Goal: Information Seeking & Learning: Learn about a topic

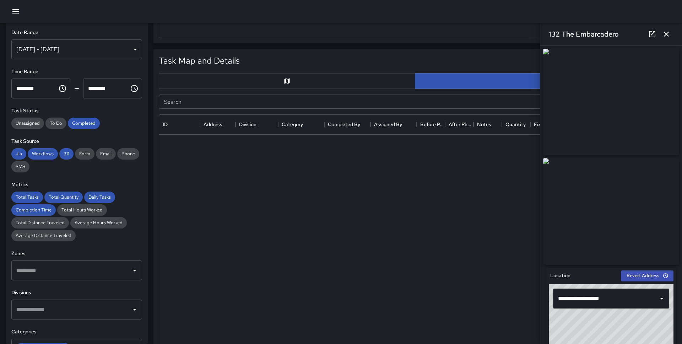
scroll to position [265, 512]
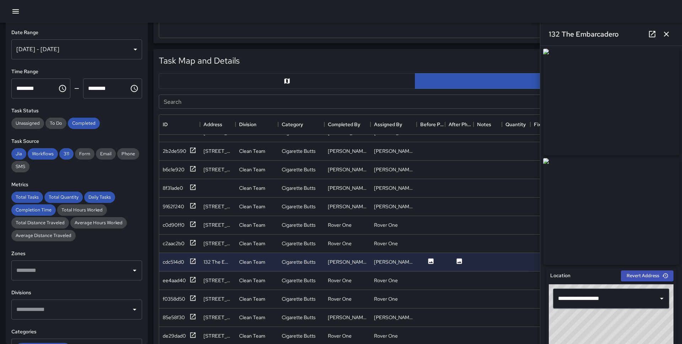
click at [20, 9] on icon "button" at bounding box center [15, 11] width 9 height 9
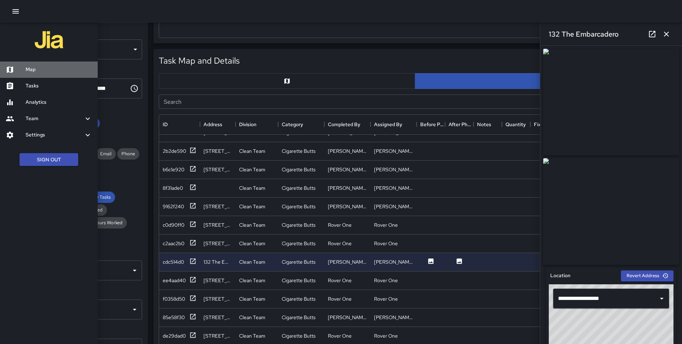
click at [36, 70] on h6 "Map" at bounding box center [59, 70] width 66 height 8
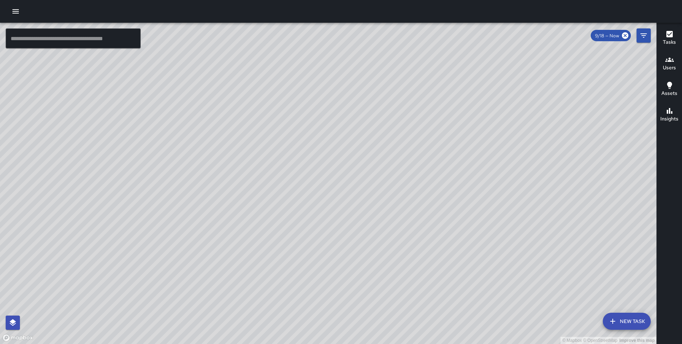
click at [240, 217] on div "© Mapbox © OpenStreetMap Improve this map" at bounding box center [328, 183] width 657 height 321
click at [286, 196] on div "© Mapbox © OpenStreetMap Improve this map" at bounding box center [328, 183] width 657 height 321
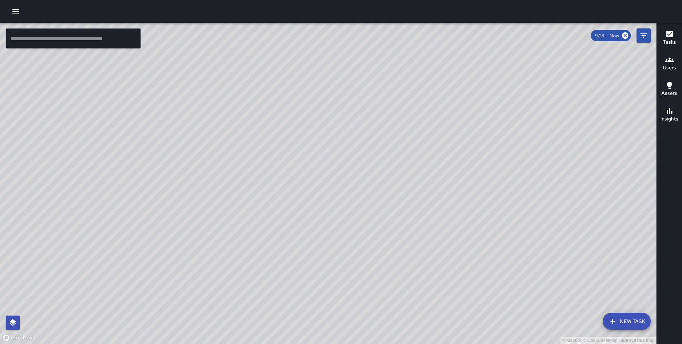
click at [286, 196] on div "© Mapbox © OpenStreetMap Improve this map" at bounding box center [328, 183] width 657 height 321
drag, startPoint x: 252, startPoint y: 251, endPoint x: 237, endPoint y: 183, distance: 69.6
click at [237, 183] on div "© Mapbox © OpenStreetMap Improve this map" at bounding box center [328, 183] width 657 height 321
drag, startPoint x: 261, startPoint y: 187, endPoint x: 265, endPoint y: 129, distance: 58.8
click at [265, 129] on div "© Mapbox © OpenStreetMap Improve this map" at bounding box center [328, 183] width 657 height 321
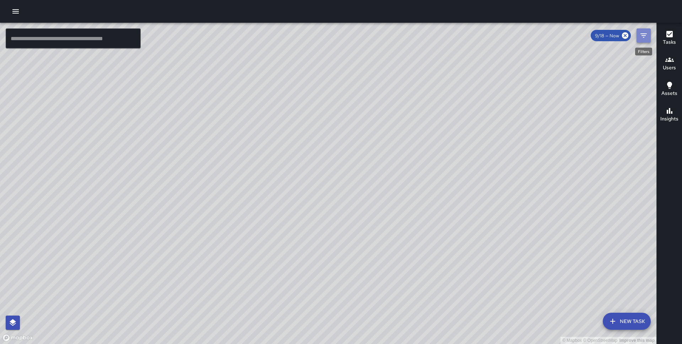
click at [647, 37] on icon "Filters" at bounding box center [644, 35] width 9 height 9
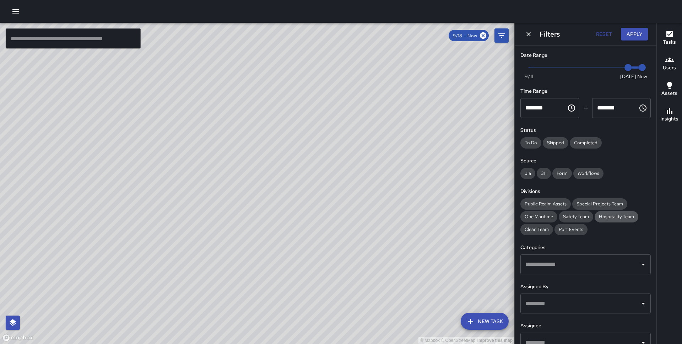
scroll to position [53, 0]
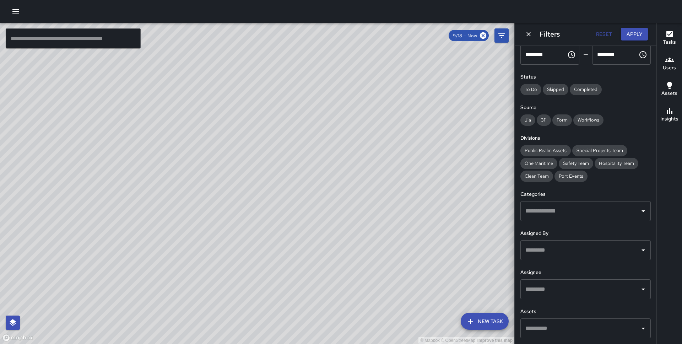
click at [600, 210] on input "text" at bounding box center [580, 211] width 113 height 14
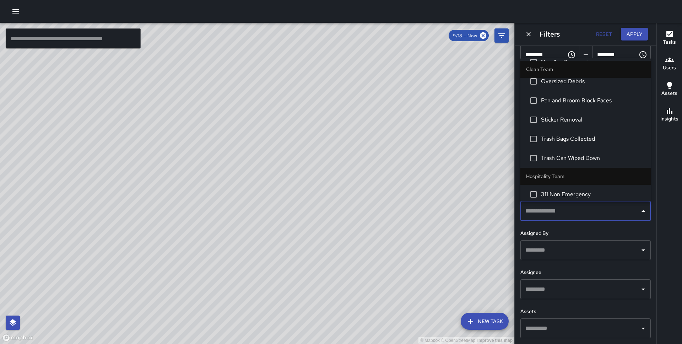
scroll to position [122, 0]
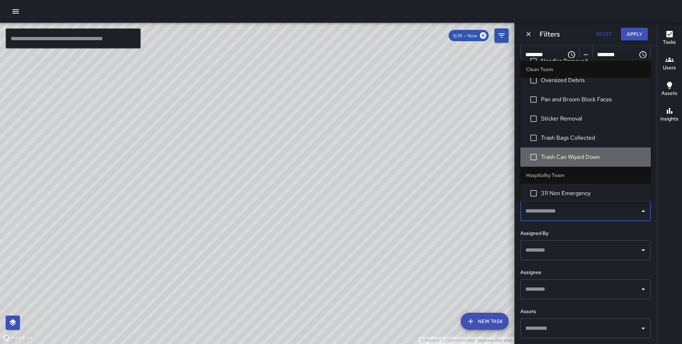
click at [565, 154] on span "Trash Can Wiped Down" at bounding box center [593, 157] width 104 height 9
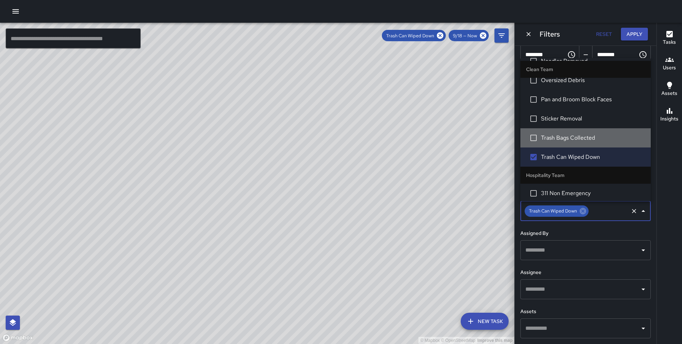
click at [560, 141] on span "Trash Bags Collected" at bounding box center [593, 138] width 104 height 9
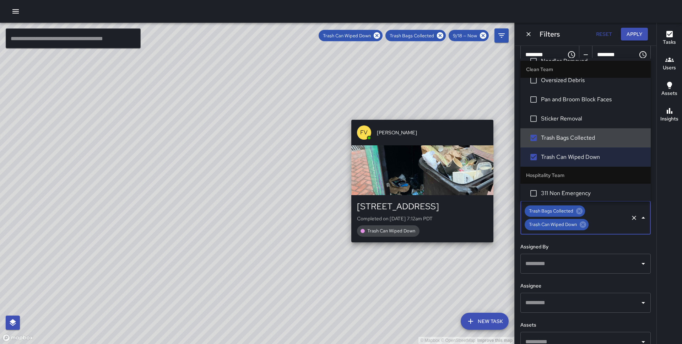
click at [425, 116] on div "© Mapbox © OpenStreetMap Improve this map FV [PERSON_NAME] [STREET_ADDRESS] Com…" at bounding box center [257, 183] width 515 height 321
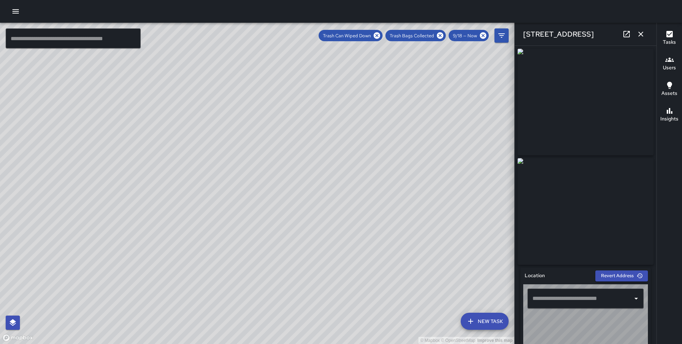
type input "**********"
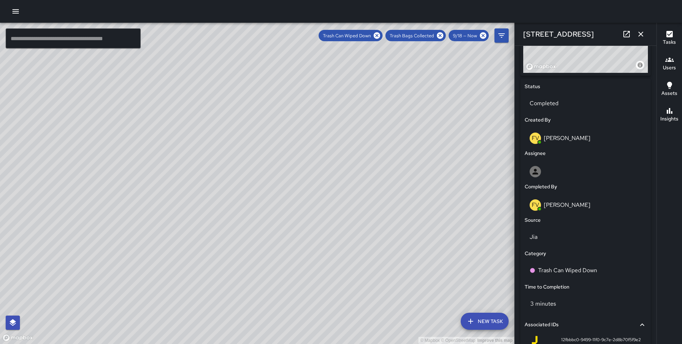
scroll to position [391, 0]
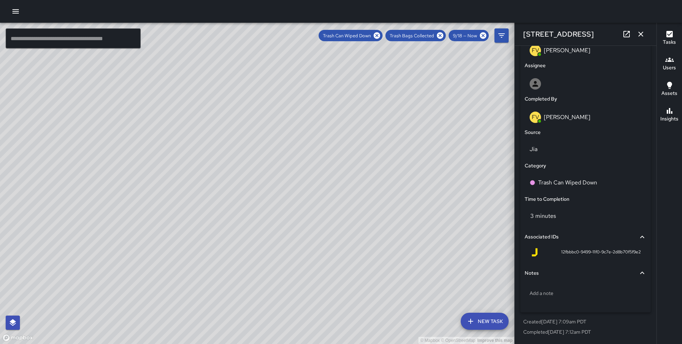
click at [640, 37] on icon "button" at bounding box center [641, 34] width 9 height 9
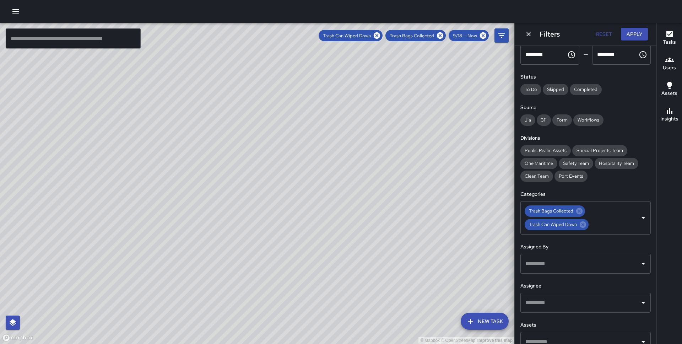
scroll to position [67, 0]
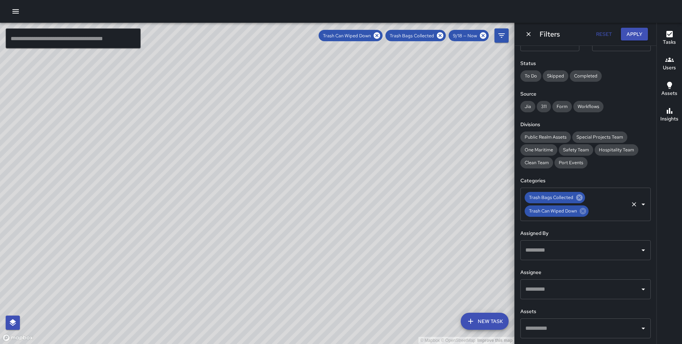
click at [578, 200] on icon at bounding box center [580, 197] width 6 height 6
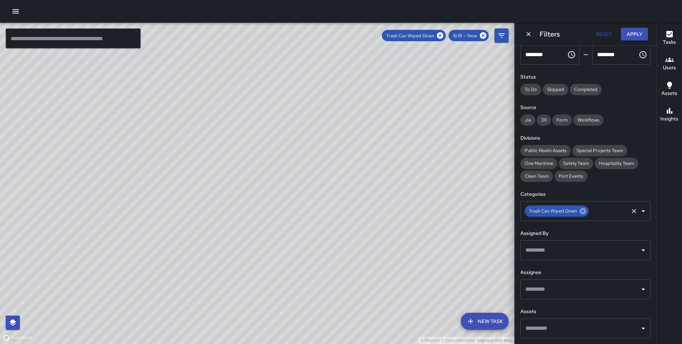
scroll to position [53, 0]
click at [584, 209] on icon at bounding box center [583, 211] width 6 height 6
drag, startPoint x: 173, startPoint y: 218, endPoint x: 285, endPoint y: 114, distance: 152.4
click at [285, 114] on div "© Mapbox © OpenStreetMap Improve this map" at bounding box center [257, 183] width 515 height 321
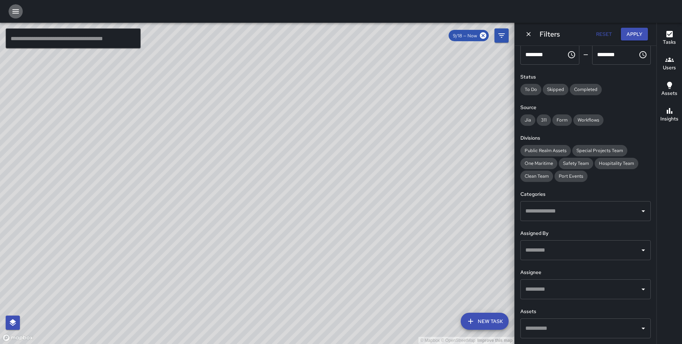
click at [17, 12] on icon "button" at bounding box center [15, 11] width 9 height 9
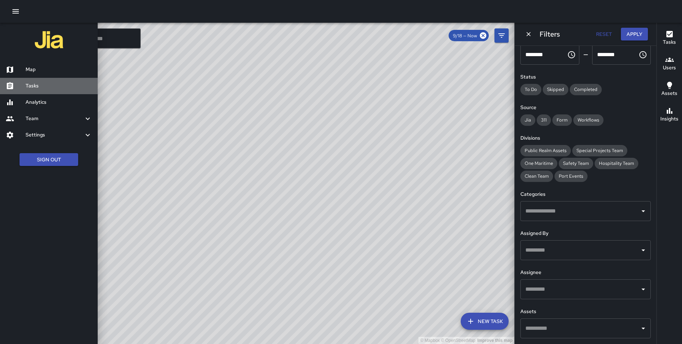
click at [44, 89] on h6 "Tasks" at bounding box center [59, 86] width 66 height 8
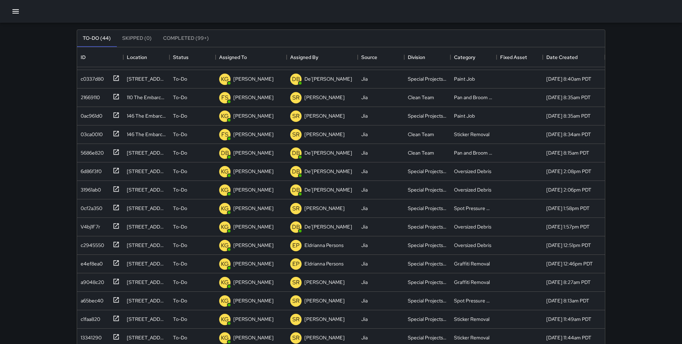
scroll to position [90, 0]
click at [117, 152] on icon at bounding box center [116, 151] width 7 height 7
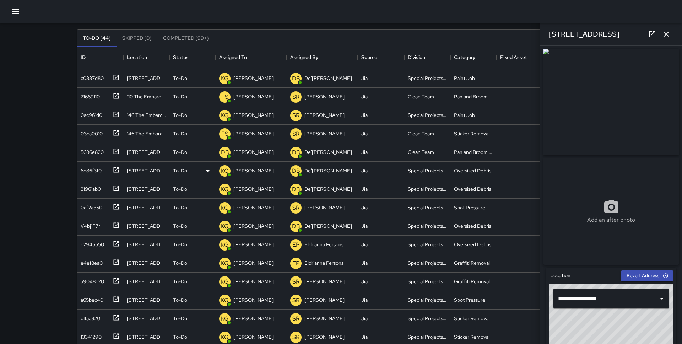
click at [113, 168] on icon at bounding box center [116, 169] width 7 height 7
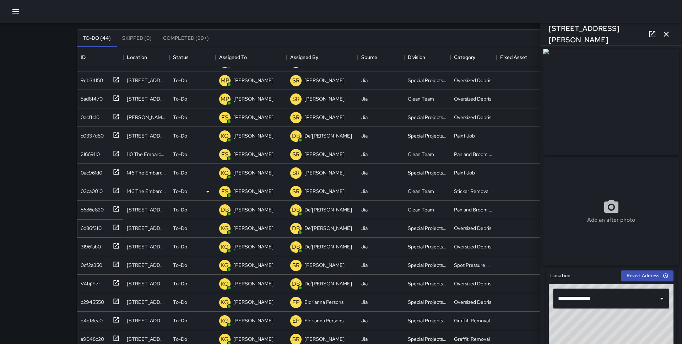
scroll to position [30, 0]
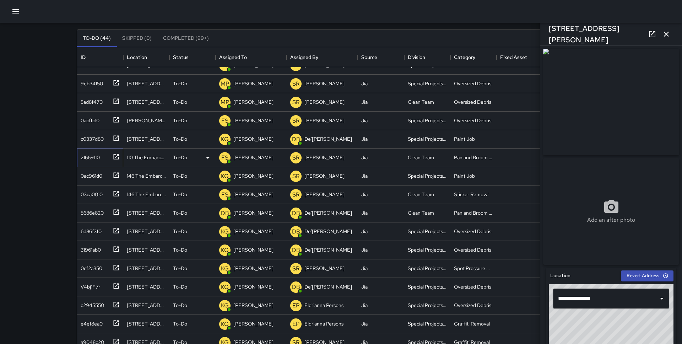
click at [108, 160] on div "21669110" at bounding box center [99, 156] width 42 height 12
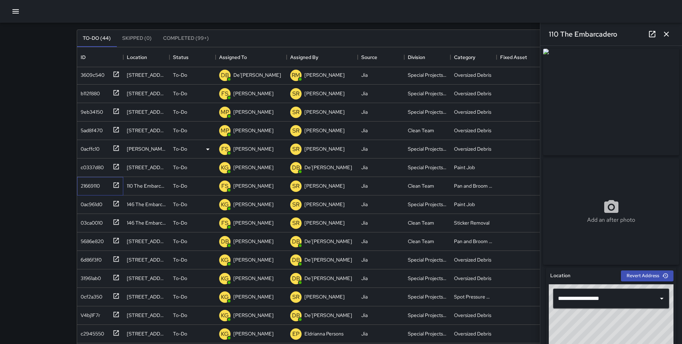
scroll to position [0, 0]
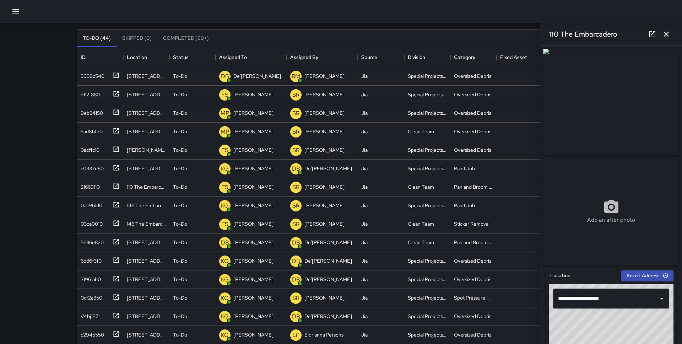
click at [179, 36] on button "Completed (99+)" at bounding box center [185, 38] width 57 height 17
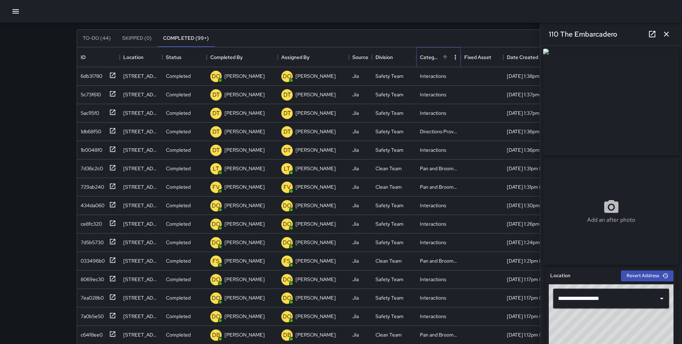
click at [445, 51] on div "Category" at bounding box center [435, 57] width 30 height 20
click at [446, 56] on icon "Sort" at bounding box center [445, 57] width 6 height 6
click at [107, 74] on div at bounding box center [111, 75] width 10 height 12
click at [667, 31] on icon "button" at bounding box center [667, 34] width 9 height 9
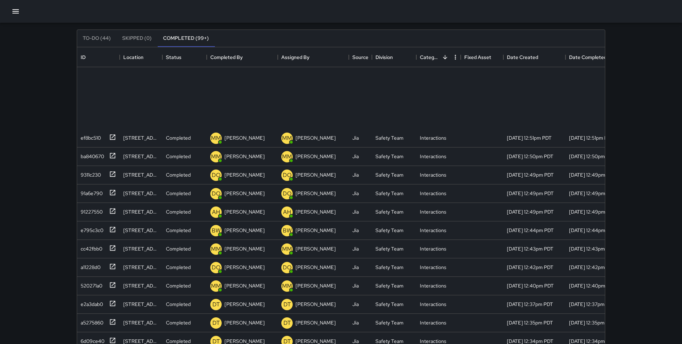
scroll to position [559, 0]
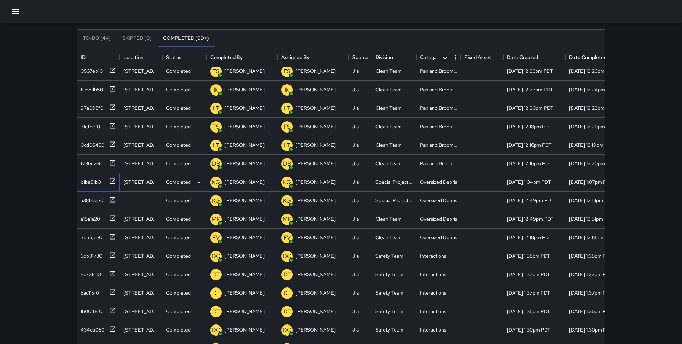
click at [107, 182] on div at bounding box center [111, 181] width 10 height 12
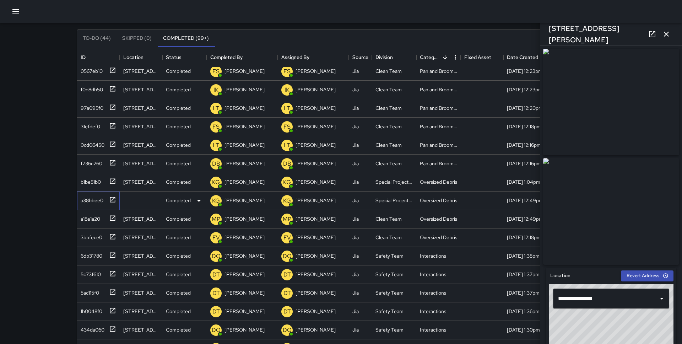
click at [110, 200] on icon at bounding box center [112, 199] width 5 height 5
click at [111, 213] on div at bounding box center [111, 218] width 10 height 12
click at [111, 231] on div at bounding box center [111, 236] width 10 height 12
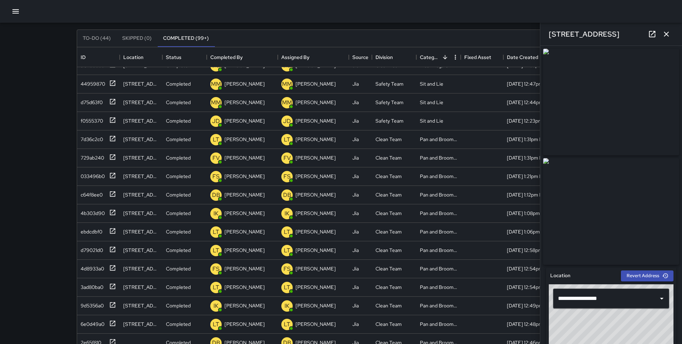
scroll to position [0, 0]
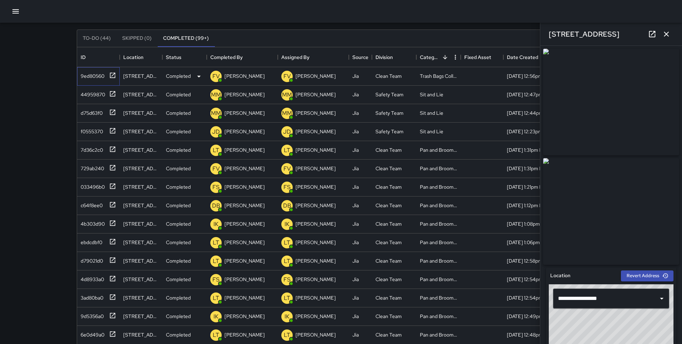
click at [112, 78] on icon at bounding box center [112, 75] width 7 height 7
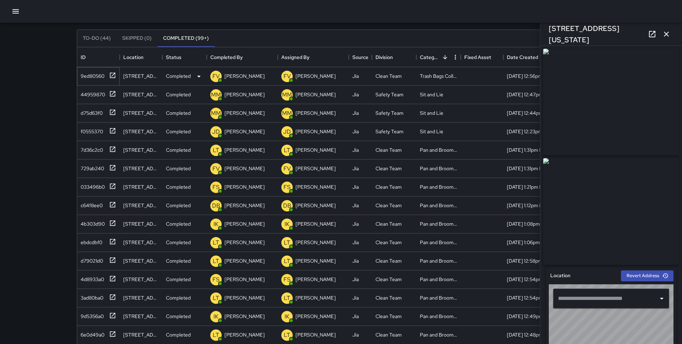
type input "**********"
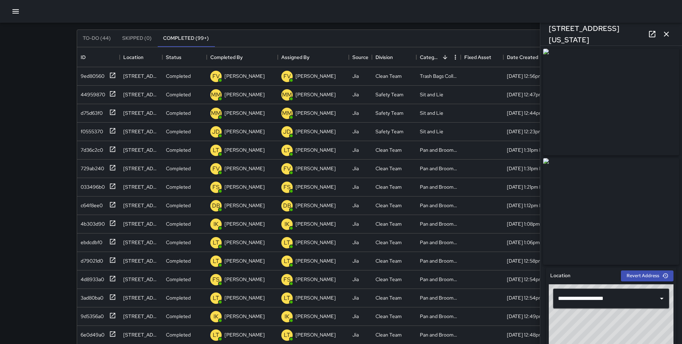
click at [663, 32] on icon "button" at bounding box center [667, 34] width 9 height 9
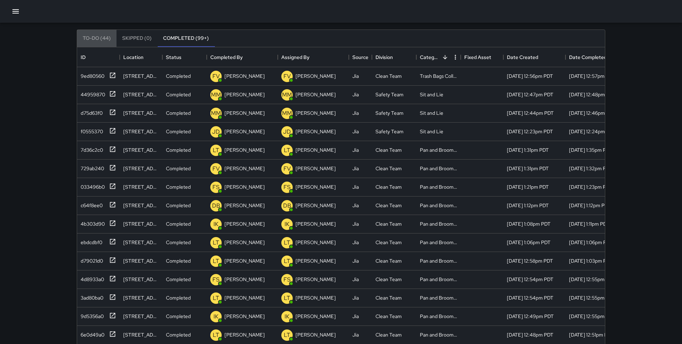
click at [89, 40] on button "To-Do (44)" at bounding box center [96, 38] width 39 height 17
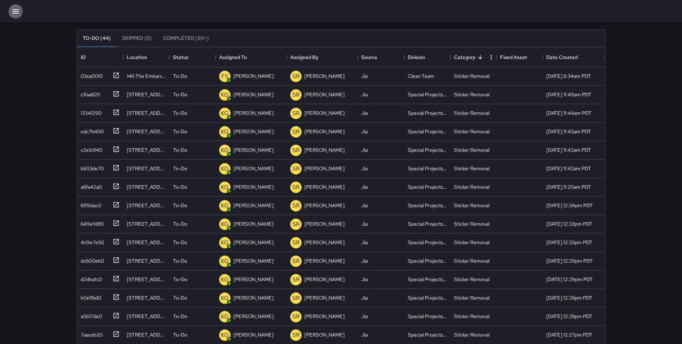
click at [17, 6] on button "button" at bounding box center [16, 11] width 14 height 14
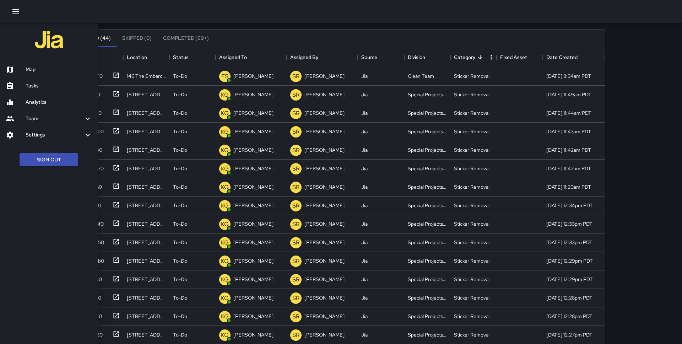
click at [33, 71] on h6 "Map" at bounding box center [59, 70] width 66 height 8
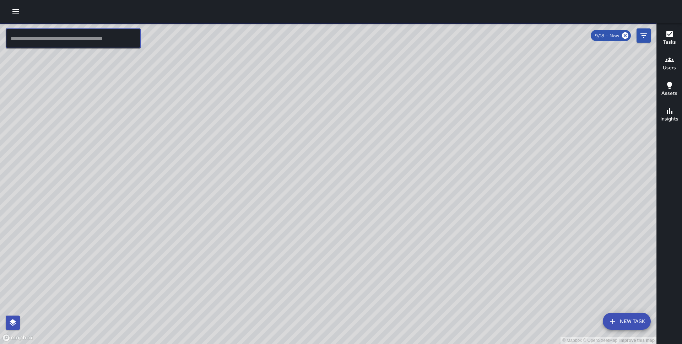
click at [85, 39] on input "text" at bounding box center [73, 38] width 135 height 20
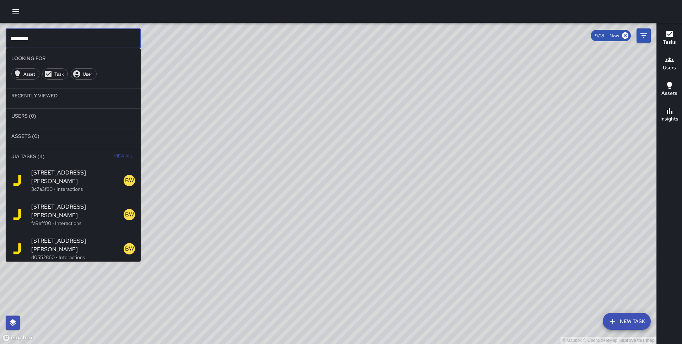
type input "********"
click at [122, 156] on span "View All" at bounding box center [123, 156] width 19 height 11
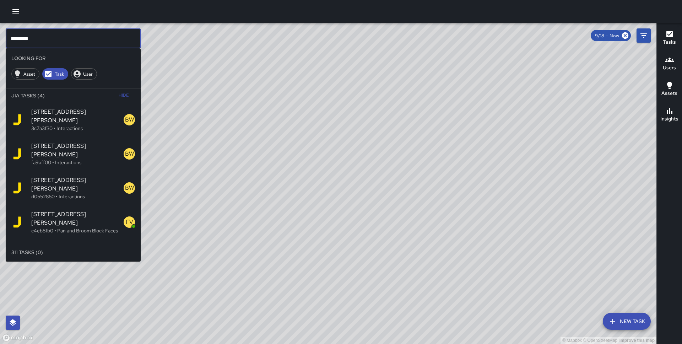
click at [72, 42] on input "********" at bounding box center [73, 38] width 135 height 20
click at [161, 37] on div "© Mapbox © OpenStreetMap Improve this map" at bounding box center [328, 183] width 657 height 321
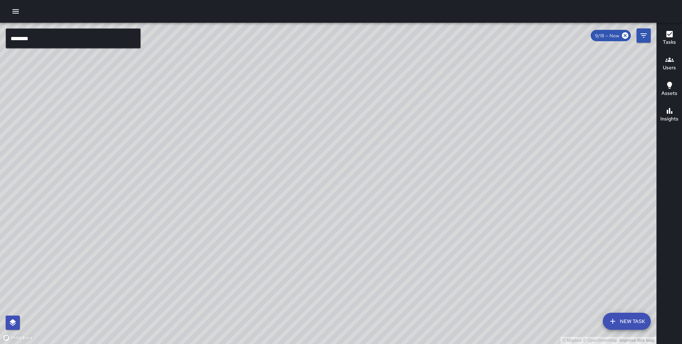
drag, startPoint x: 307, startPoint y: 250, endPoint x: 289, endPoint y: 144, distance: 107.5
click at [289, 144] on div "© Mapbox © OpenStreetMap Improve this map" at bounding box center [328, 183] width 657 height 321
drag, startPoint x: 289, startPoint y: 144, endPoint x: 289, endPoint y: 73, distance: 70.7
click at [289, 73] on div "© Mapbox © OpenStreetMap Improve this map" at bounding box center [328, 183] width 657 height 321
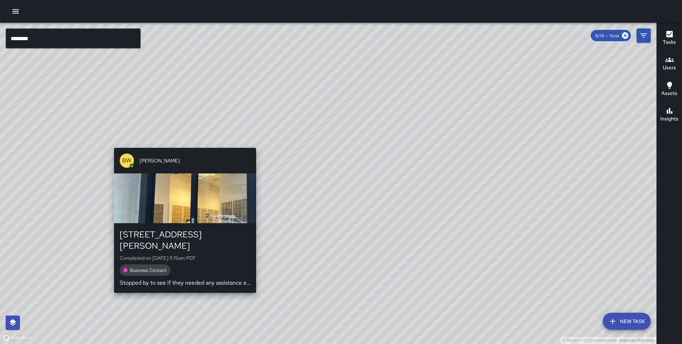
click at [182, 144] on div "© Mapbox © OpenStreetMap Improve this map BW [PERSON_NAME] [STREET_ADDRESS][PER…" at bounding box center [328, 183] width 657 height 321
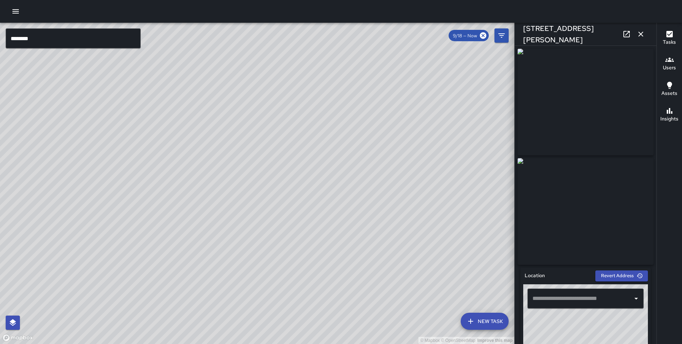
type input "**********"
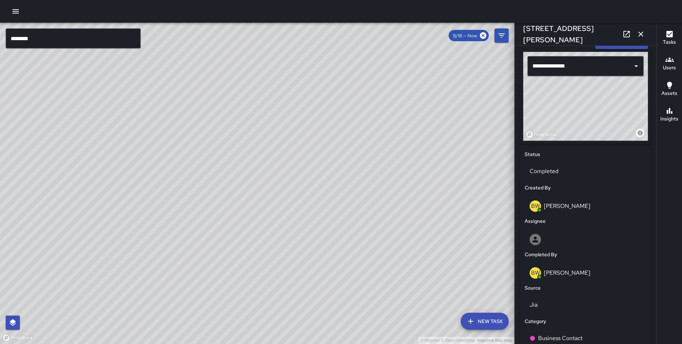
scroll to position [398, 0]
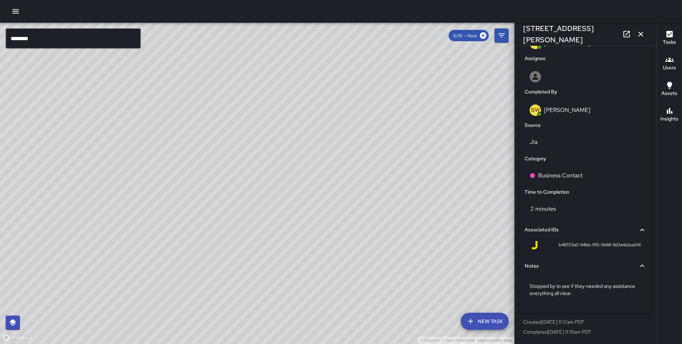
click at [645, 33] on button "button" at bounding box center [641, 34] width 14 height 14
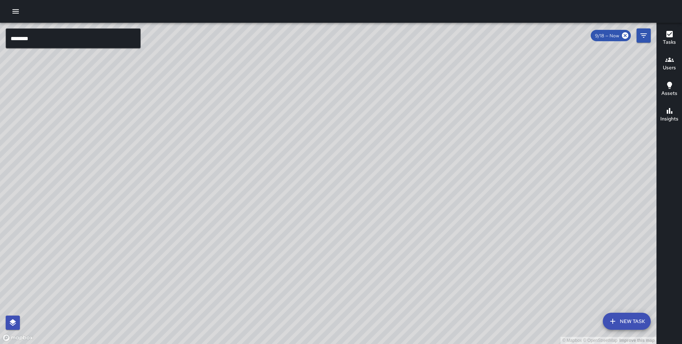
drag, startPoint x: 405, startPoint y: 131, endPoint x: 341, endPoint y: 32, distance: 117.0
click at [341, 32] on div "© Mapbox © OpenStreetMap Improve this map" at bounding box center [328, 183] width 657 height 321
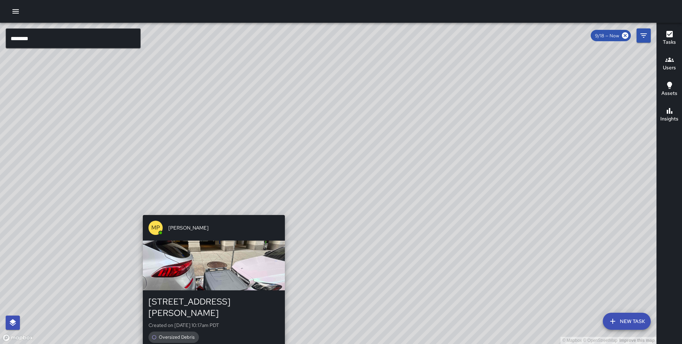
click at [210, 209] on div "© Mapbox © OpenStreetMap Improve this map MP [PERSON_NAME] [STREET_ADDRESS][PER…" at bounding box center [328, 183] width 657 height 321
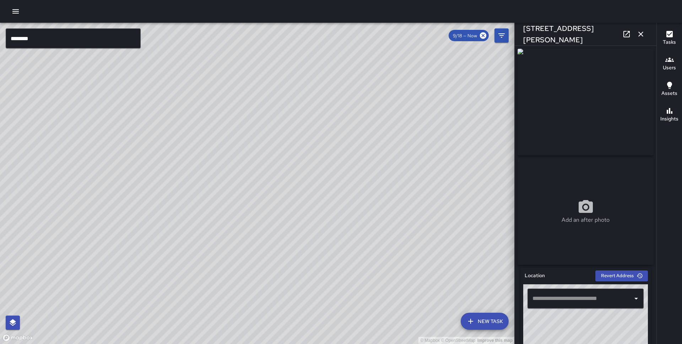
type input "**********"
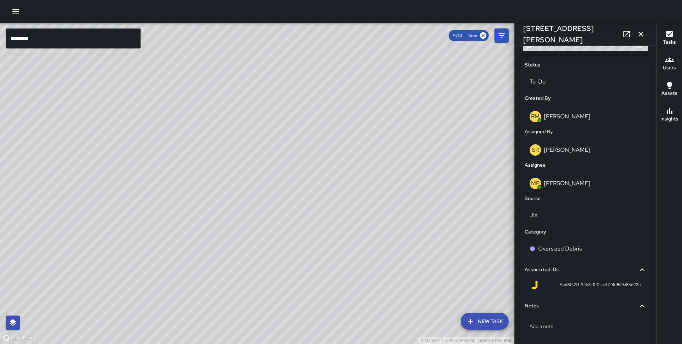
scroll to position [348, 0]
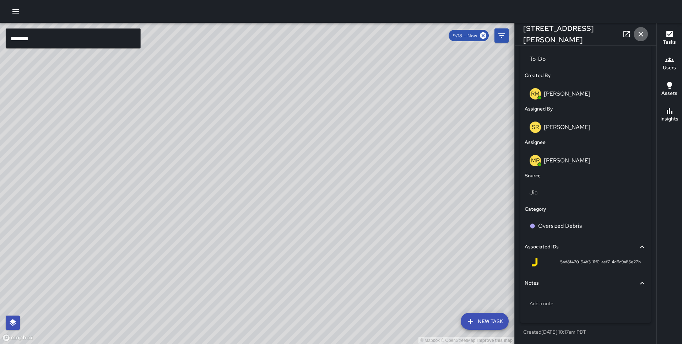
click at [643, 32] on icon "button" at bounding box center [641, 34] width 9 height 9
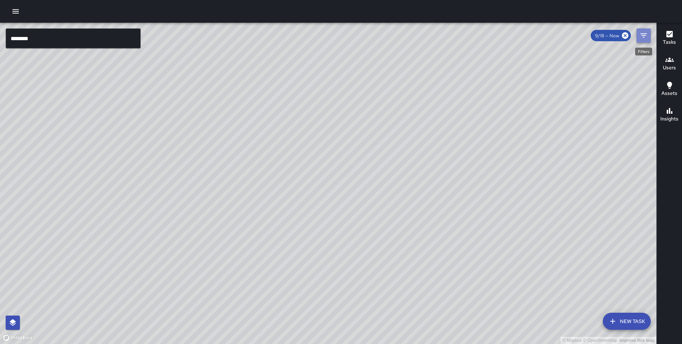
click at [648, 42] on button "Filters" at bounding box center [644, 35] width 14 height 14
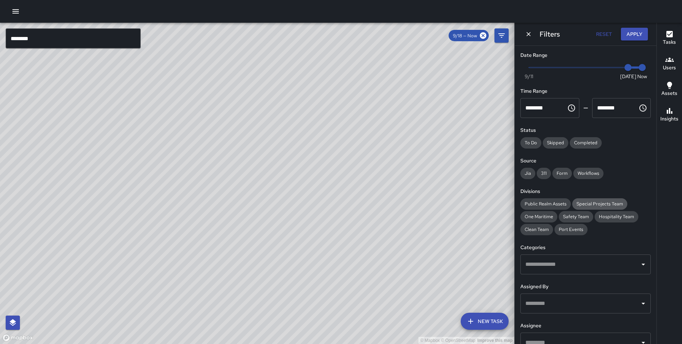
click at [590, 204] on span "Special Projects Team" at bounding box center [600, 204] width 55 height 6
click at [633, 33] on button "Apply" at bounding box center [634, 34] width 27 height 13
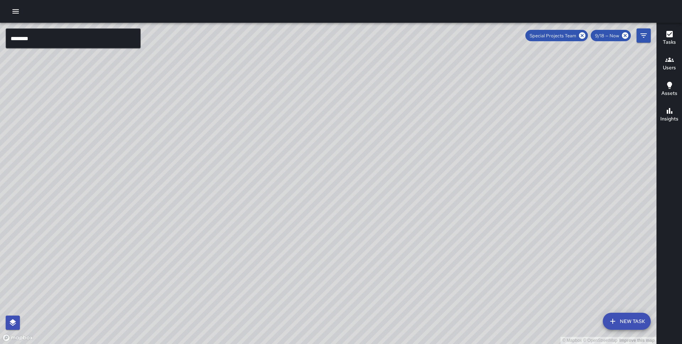
drag, startPoint x: 447, startPoint y: 145, endPoint x: 337, endPoint y: 247, distance: 149.4
click at [337, 247] on div "© Mapbox © OpenStreetMap Improve this map" at bounding box center [328, 183] width 657 height 321
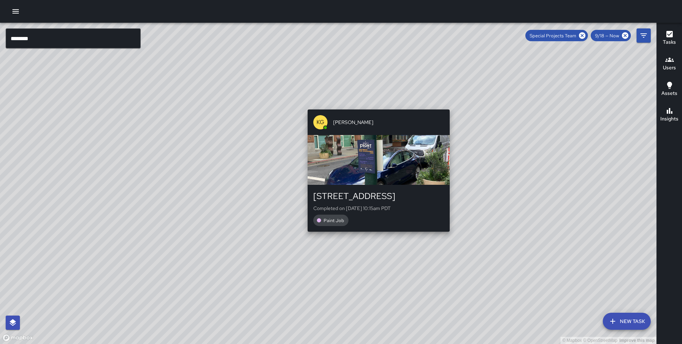
click at [375, 106] on div "© Mapbox © OpenStreetMap Improve this map KG [PERSON_NAME] [STREET_ADDRESS] Com…" at bounding box center [328, 183] width 657 height 321
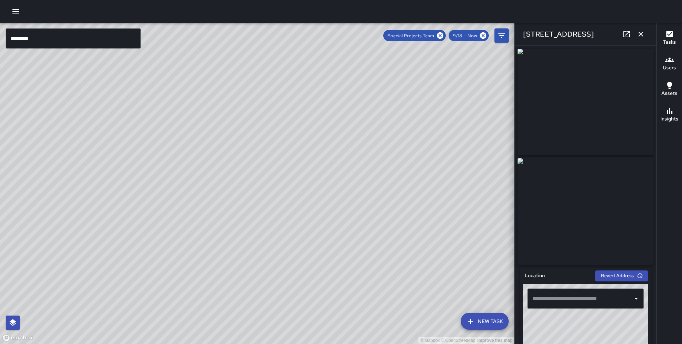
type input "**********"
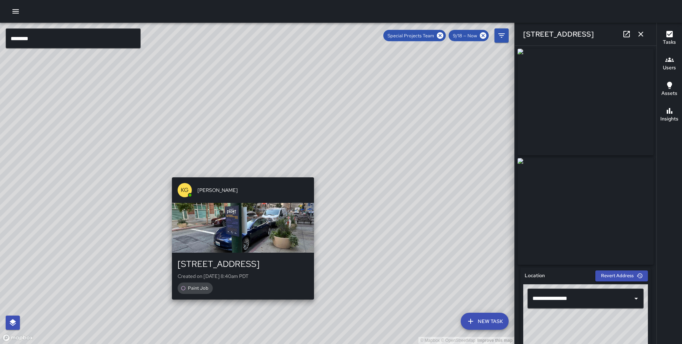
click at [240, 171] on div "© Mapbox © OpenStreetMap Improve this map KG [PERSON_NAME] [STREET_ADDRESS] Cre…" at bounding box center [257, 183] width 515 height 321
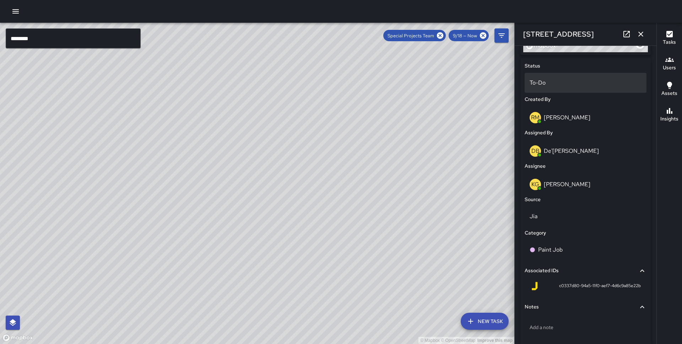
scroll to position [320, 0]
click at [582, 87] on p "To-Do" at bounding box center [586, 84] width 112 height 9
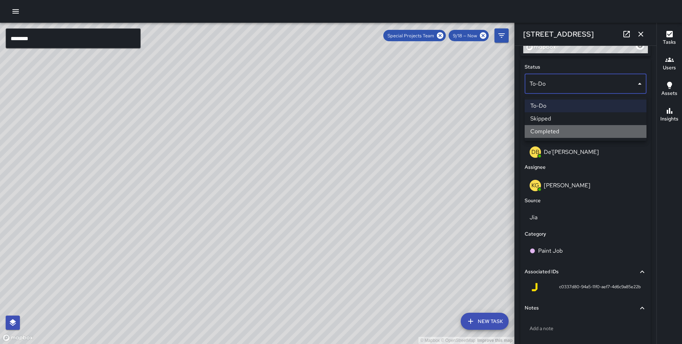
click at [563, 131] on li "Completed" at bounding box center [586, 131] width 122 height 13
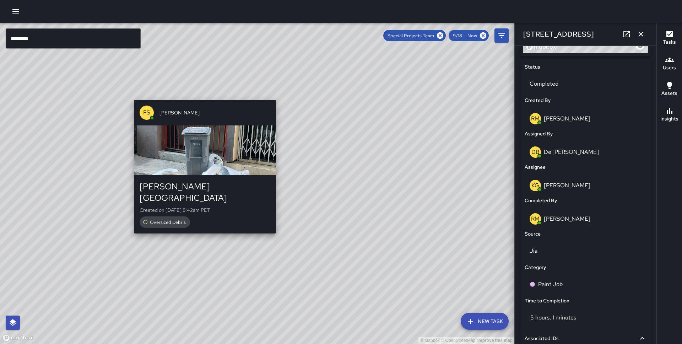
click at [202, 227] on div "© Mapbox © OpenStreetMap Improve this map [PERSON_NAME][GEOGRAPHIC_DATA][PERSON…" at bounding box center [257, 183] width 515 height 321
type input "**********"
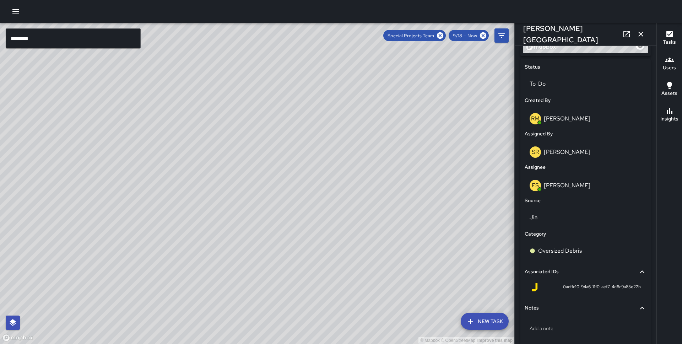
click at [254, 181] on div "© Mapbox © OpenStreetMap Improve this map [PERSON_NAME][GEOGRAPHIC_DATA][PERSON…" at bounding box center [257, 183] width 515 height 321
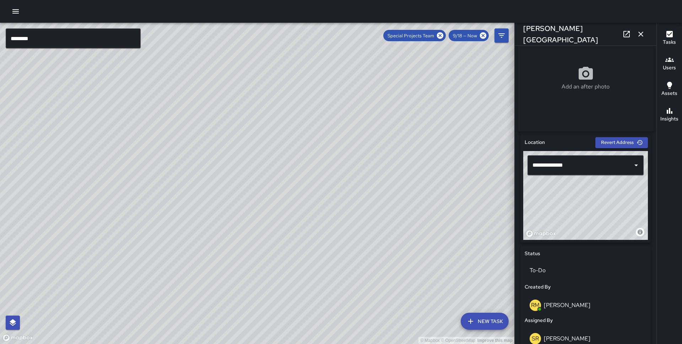
scroll to position [0, 0]
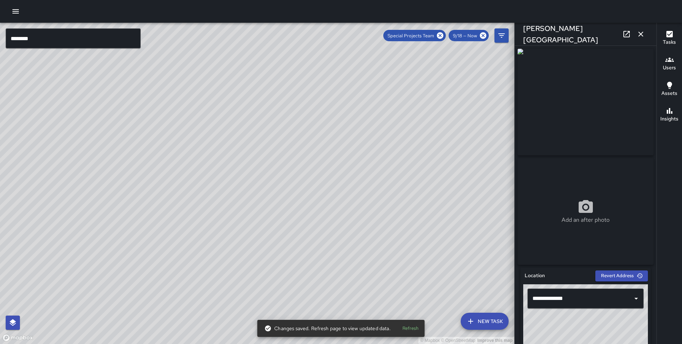
click at [270, 182] on div "© Mapbox © OpenStreetMap Improve this map KG [PERSON_NAME] Completed on [DATE] …" at bounding box center [257, 183] width 515 height 321
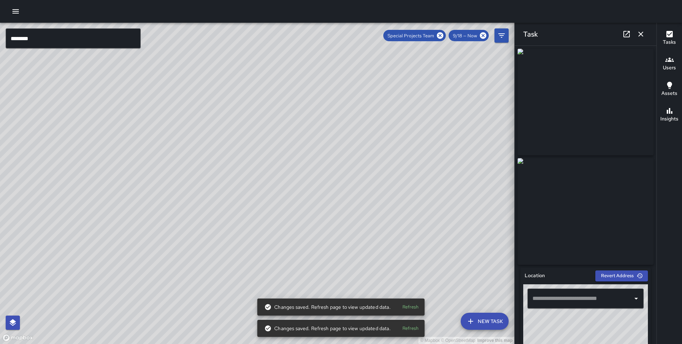
drag, startPoint x: 428, startPoint y: 165, endPoint x: 352, endPoint y: 142, distance: 79.5
click at [352, 142] on div "© Mapbox © OpenStreetMap Improve this map" at bounding box center [257, 183] width 515 height 321
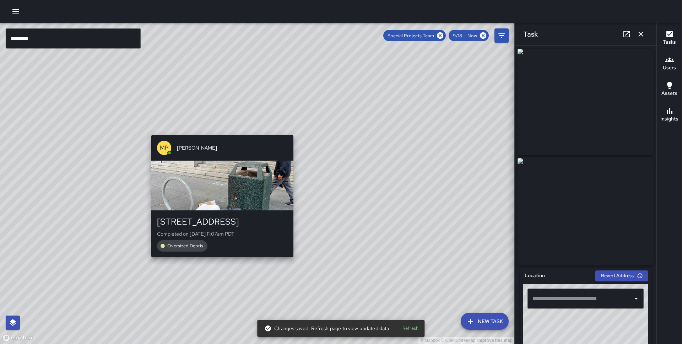
click at [218, 130] on div "© Mapbox © OpenStreetMap Improve this map MP [PERSON_NAME] [STREET_ADDRESS] Com…" at bounding box center [257, 183] width 515 height 321
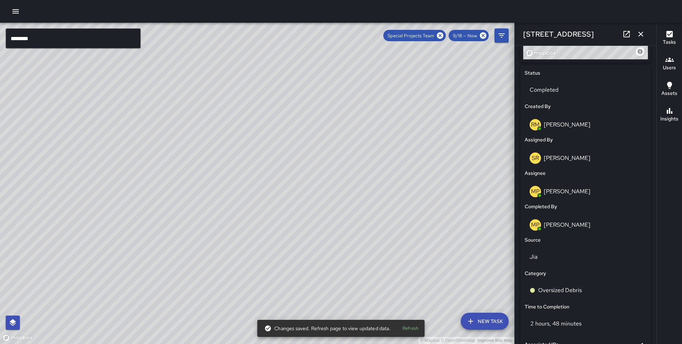
scroll to position [424, 0]
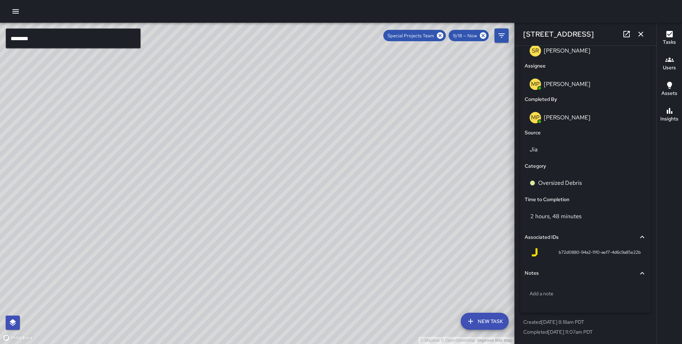
drag, startPoint x: 373, startPoint y: 199, endPoint x: 316, endPoint y: 238, distance: 69.2
click at [316, 238] on div "© Mapbox © OpenStreetMap Improve this map" at bounding box center [257, 183] width 515 height 321
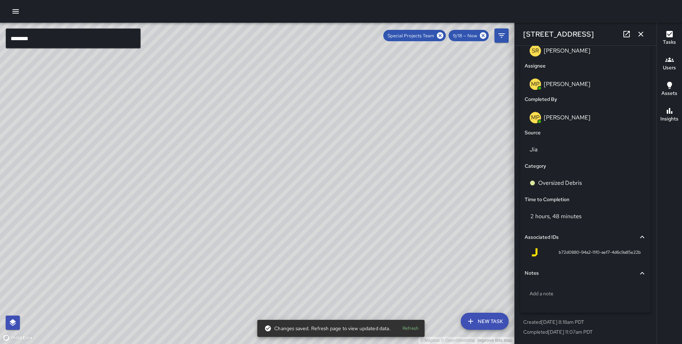
drag, startPoint x: 402, startPoint y: 242, endPoint x: 309, endPoint y: 183, distance: 110.2
click at [309, 183] on div "© Mapbox © OpenStreetMap Improve this map" at bounding box center [257, 183] width 515 height 321
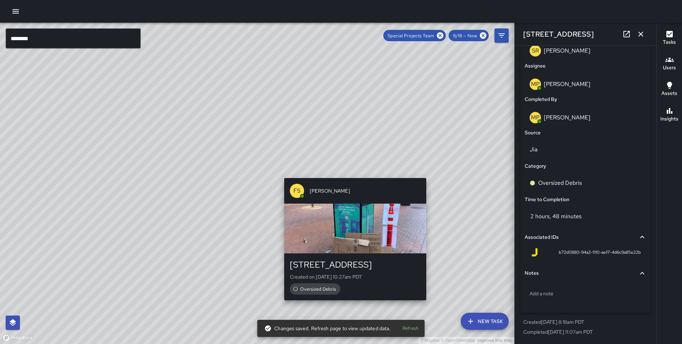
click at [429, 173] on div "© Mapbox © OpenStreetMap Improve this map [PERSON_NAME][GEOGRAPHIC_DATA] Create…" at bounding box center [257, 183] width 515 height 321
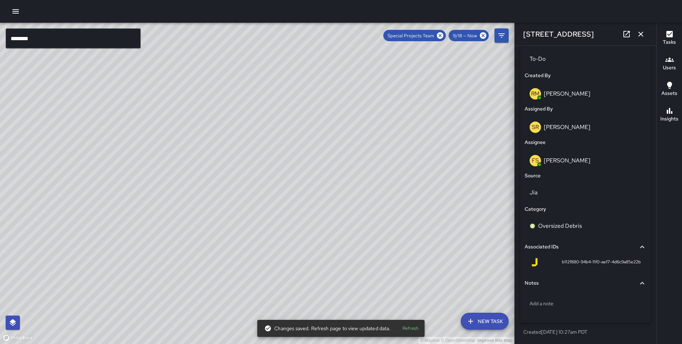
scroll to position [348, 0]
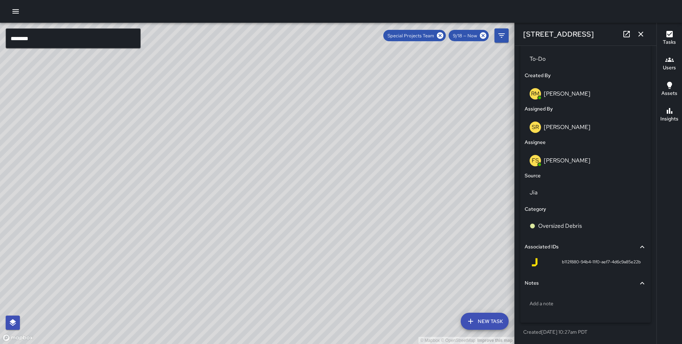
drag, startPoint x: 450, startPoint y: 215, endPoint x: 344, endPoint y: 146, distance: 126.4
click at [344, 146] on div "© Mapbox © OpenStreetMap Improve this map" at bounding box center [257, 183] width 515 height 321
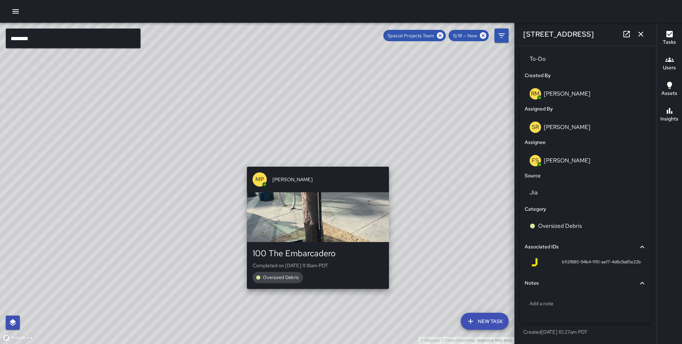
click at [390, 162] on div "© Mapbox © OpenStreetMap Improve this map MP [PERSON_NAME] 100 The Embarcadero …" at bounding box center [257, 183] width 515 height 321
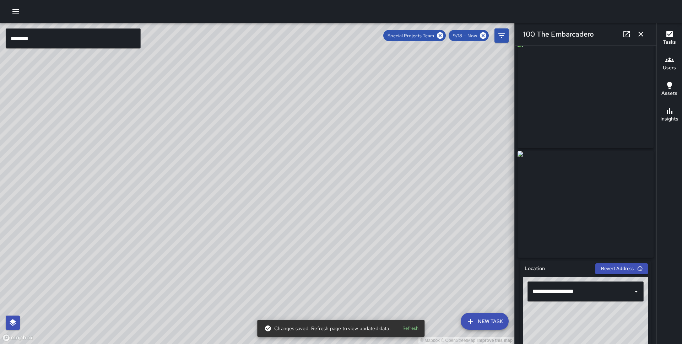
scroll to position [0, 0]
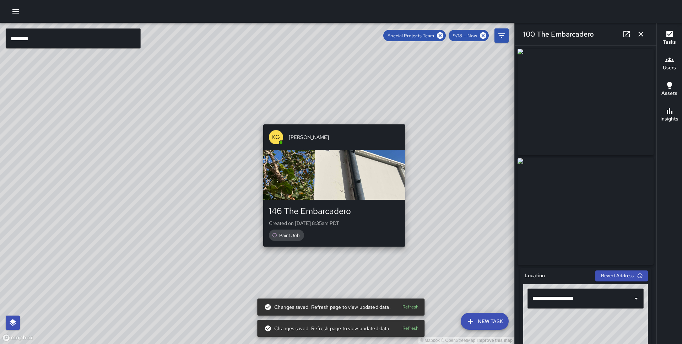
click at [331, 252] on div "© Mapbox © OpenStreetMap Improve this map KG [PERSON_NAME] 146 The Embarcadero …" at bounding box center [257, 183] width 515 height 321
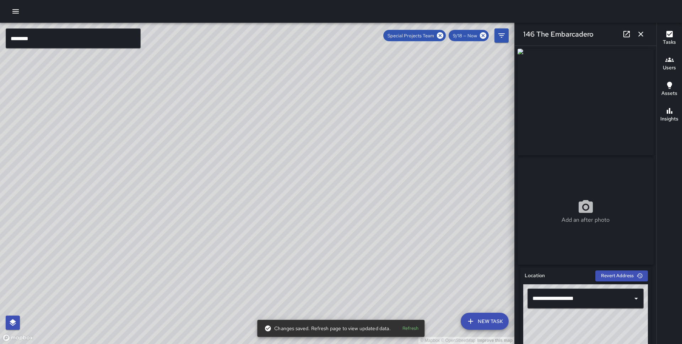
drag, startPoint x: 359, startPoint y: 205, endPoint x: 432, endPoint y: 77, distance: 146.6
click at [432, 77] on div "© Mapbox © OpenStreetMap Improve this map" at bounding box center [257, 183] width 515 height 321
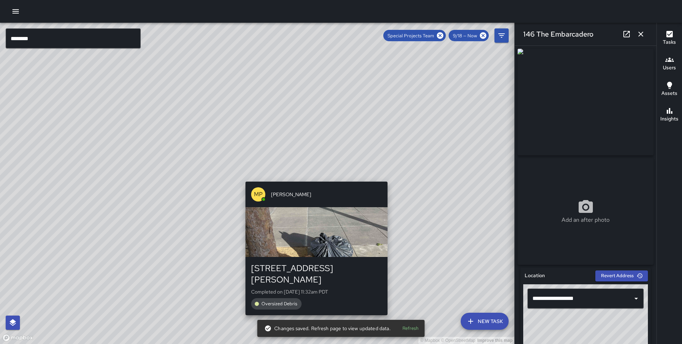
click at [314, 175] on div "© Mapbox © OpenStreetMap Improve this map MP [PERSON_NAME] [STREET_ADDRESS][PER…" at bounding box center [257, 183] width 515 height 321
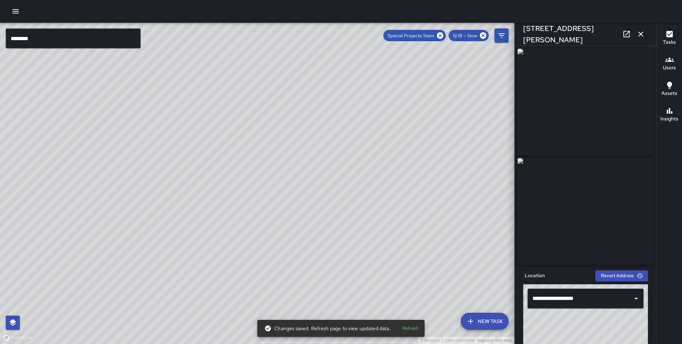
type input "**********"
click at [643, 32] on icon "button" at bounding box center [641, 34] width 9 height 9
click at [643, 32] on div "© Mapbox © OpenStreetMap Improve this map ******** ​ New Task Special Projects …" at bounding box center [341, 183] width 682 height 321
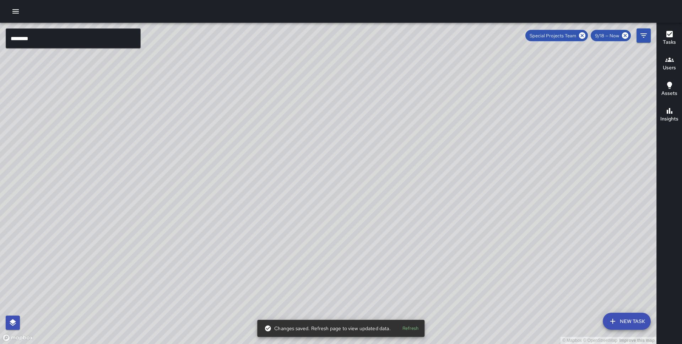
drag, startPoint x: 245, startPoint y: 143, endPoint x: 361, endPoint y: 204, distance: 131.0
click at [360, 204] on div "© Mapbox © OpenStreetMap Improve this map" at bounding box center [328, 183] width 657 height 321
drag, startPoint x: 180, startPoint y: 213, endPoint x: 284, endPoint y: 103, distance: 151.6
click at [284, 103] on div "© Mapbox © OpenStreetMap Improve this map" at bounding box center [328, 183] width 657 height 321
drag, startPoint x: 197, startPoint y: 203, endPoint x: 372, endPoint y: 96, distance: 205.7
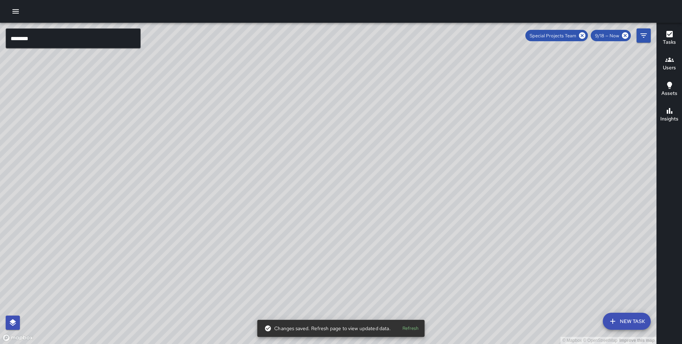
click at [372, 96] on div "© Mapbox © OpenStreetMap Improve this map" at bounding box center [328, 183] width 657 height 321
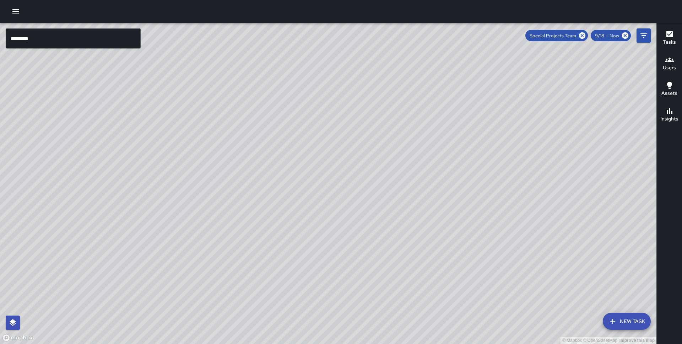
drag, startPoint x: 193, startPoint y: 188, endPoint x: 222, endPoint y: 287, distance: 103.4
click at [222, 287] on div "© Mapbox © OpenStreetMap Improve this map" at bounding box center [328, 183] width 657 height 321
click at [669, 33] on icon "button" at bounding box center [670, 34] width 6 height 6
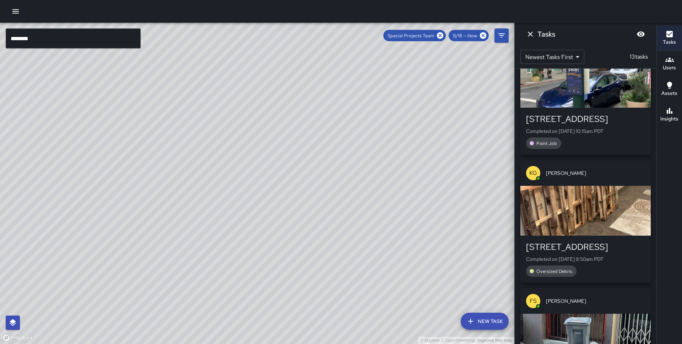
scroll to position [1217, 0]
click at [590, 199] on div "button" at bounding box center [586, 211] width 130 height 50
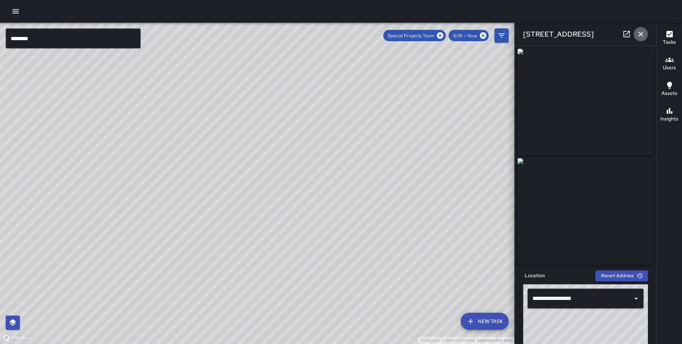
click at [643, 32] on icon "button" at bounding box center [641, 34] width 9 height 9
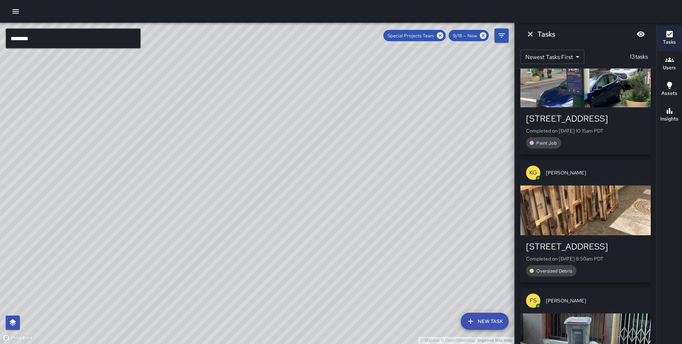
drag, startPoint x: 366, startPoint y: 142, endPoint x: 308, endPoint y: 230, distance: 105.8
click at [308, 230] on div "© Mapbox © OpenStreetMap Improve this map" at bounding box center [257, 183] width 515 height 321
click at [530, 34] on icon "Dismiss" at bounding box center [530, 34] width 5 height 5
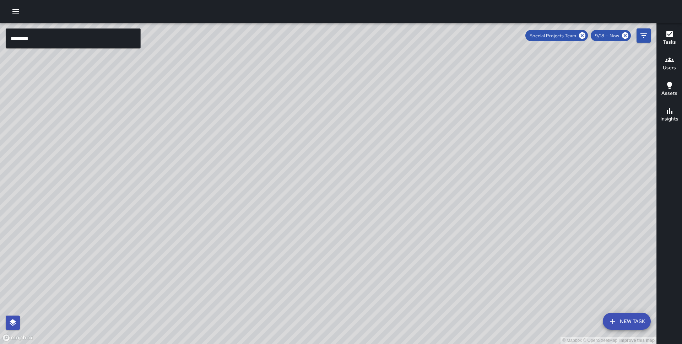
drag, startPoint x: 582, startPoint y: 36, endPoint x: 410, endPoint y: 143, distance: 202.2
click at [582, 36] on icon at bounding box center [583, 36] width 8 height 8
drag, startPoint x: 412, startPoint y: 171, endPoint x: 366, endPoint y: 122, distance: 67.9
click at [366, 122] on div "© Mapbox © OpenStreetMap Improve this map" at bounding box center [328, 183] width 657 height 321
click at [672, 39] on h6 "Tasks" at bounding box center [669, 42] width 13 height 8
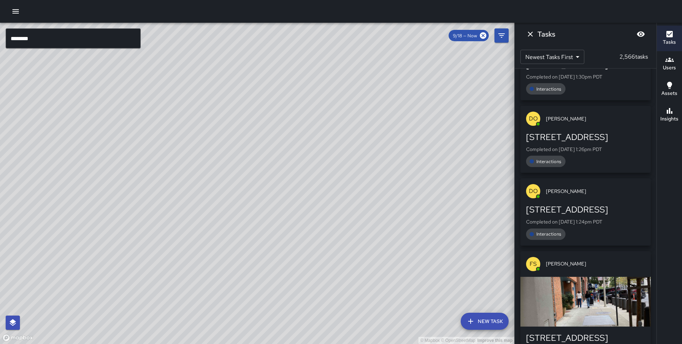
click at [529, 39] on button "Dismiss" at bounding box center [531, 34] width 14 height 14
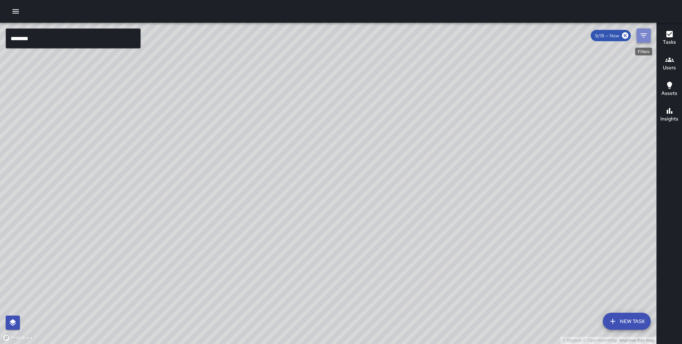
click at [648, 40] on button "Filters" at bounding box center [644, 35] width 14 height 14
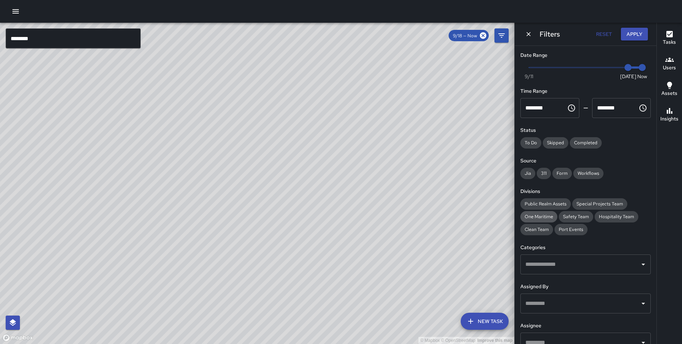
click at [543, 219] on span "One Maritime" at bounding box center [539, 217] width 37 height 6
click at [634, 34] on button "Apply" at bounding box center [634, 34] width 27 height 13
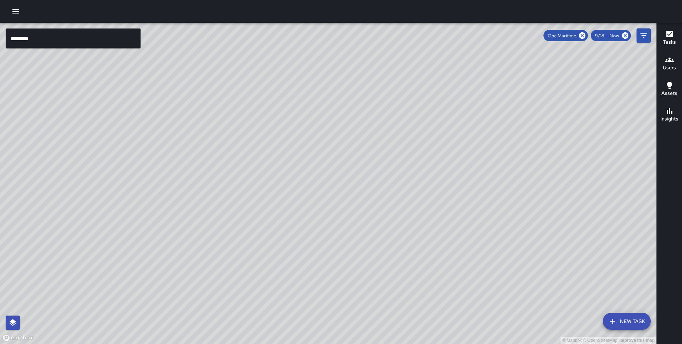
drag, startPoint x: 380, startPoint y: 168, endPoint x: 330, endPoint y: 234, distance: 82.1
click at [330, 234] on div "© Mapbox © OpenStreetMap Improve this map" at bounding box center [328, 183] width 657 height 321
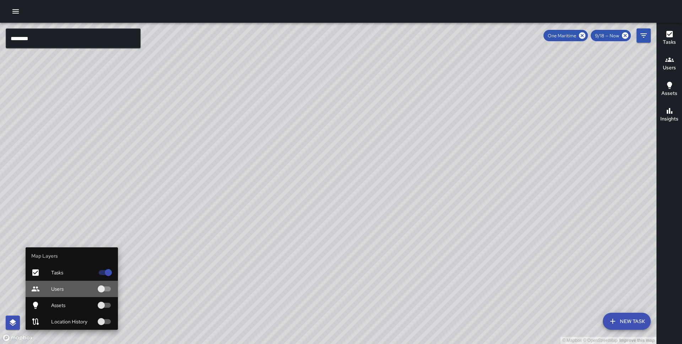
click at [92, 289] on span "Users" at bounding box center [72, 288] width 43 height 7
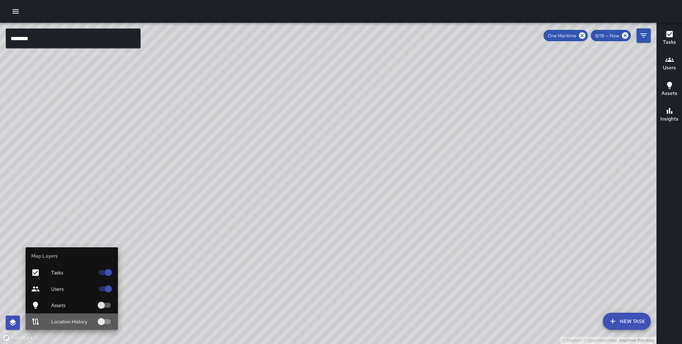
click at [81, 323] on span "Location History" at bounding box center [72, 321] width 43 height 7
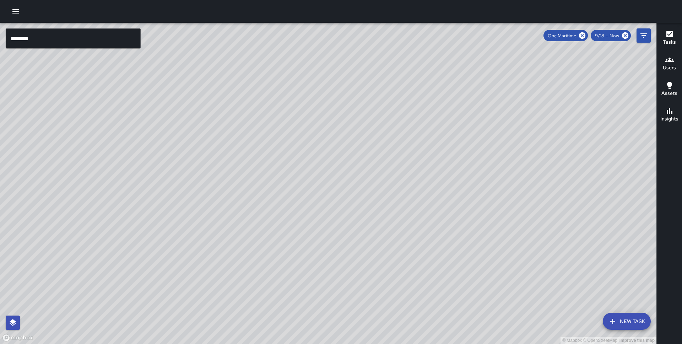
drag, startPoint x: 197, startPoint y: 239, endPoint x: 192, endPoint y: 157, distance: 81.9
click at [192, 157] on div "© Mapbox © OpenStreetMap Improve this map" at bounding box center [328, 183] width 657 height 321
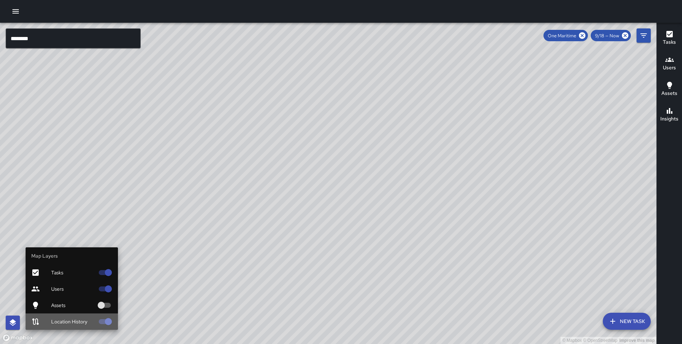
click at [65, 320] on span "Location History" at bounding box center [72, 321] width 43 height 7
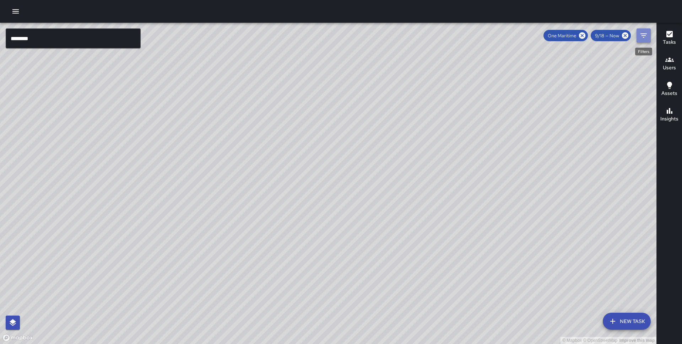
click at [644, 35] on icon "Filters" at bounding box center [644, 35] width 9 height 9
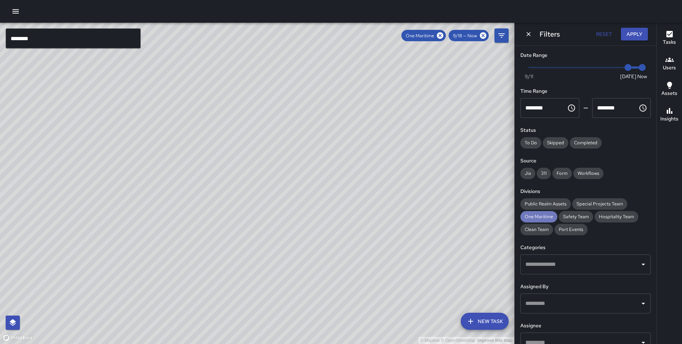
click at [545, 216] on span "One Maritime" at bounding box center [539, 217] width 37 height 6
type input "*"
click at [531, 67] on span at bounding box center [585, 67] width 113 height 1
click at [634, 33] on button "Apply" at bounding box center [634, 34] width 27 height 13
click at [639, 28] on button "Apply" at bounding box center [634, 34] width 27 height 13
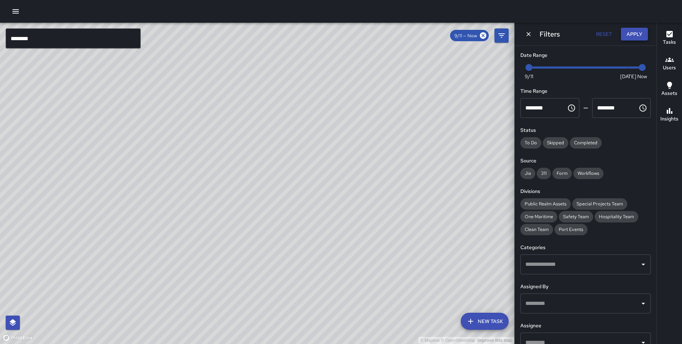
click at [637, 33] on button "Apply" at bounding box center [634, 34] width 27 height 13
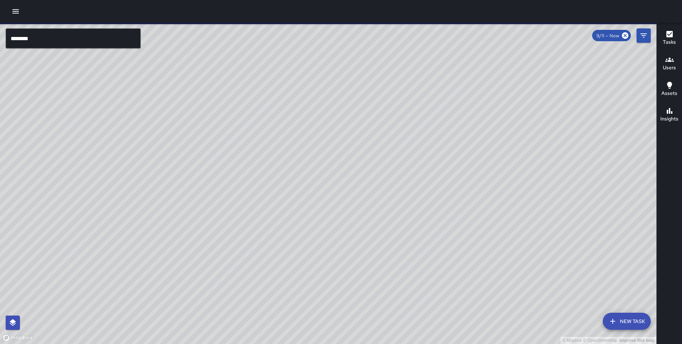
drag, startPoint x: 129, startPoint y: 162, endPoint x: 118, endPoint y: 224, distance: 62.1
click at [118, 224] on div "© Mapbox © OpenStreetMap Improve this map" at bounding box center [328, 183] width 657 height 321
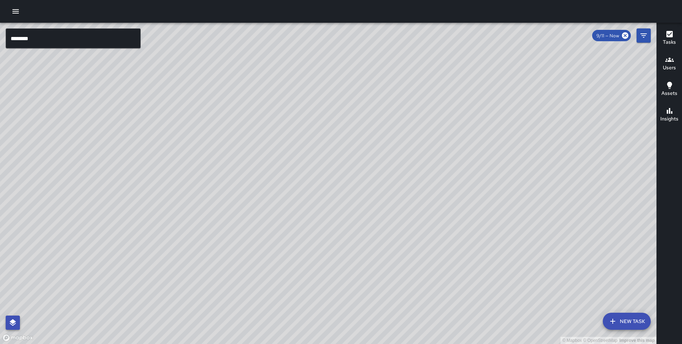
click at [6, 326] on button "button" at bounding box center [13, 323] width 14 height 14
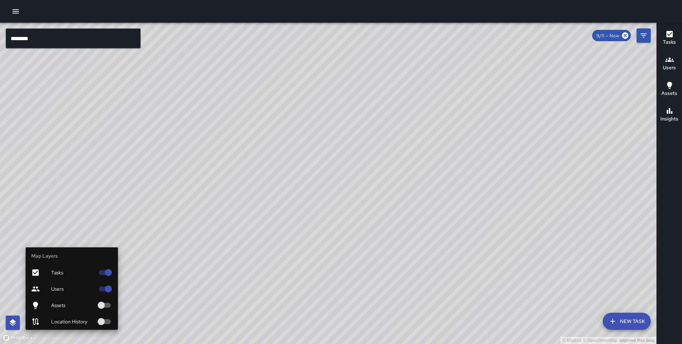
click at [83, 315] on div "Location History" at bounding box center [72, 322] width 92 height 16
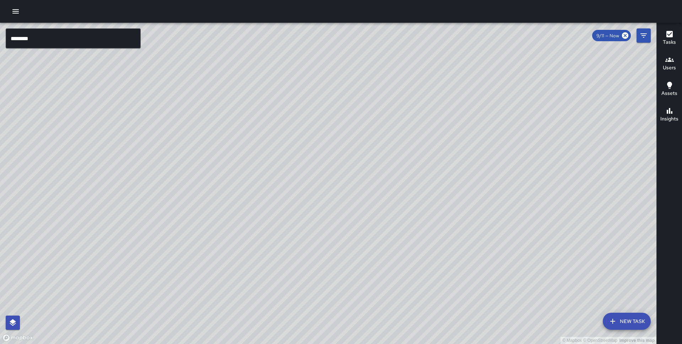
drag, startPoint x: 365, startPoint y: 178, endPoint x: 408, endPoint y: 84, distance: 103.4
click at [408, 84] on div "© Mapbox © OpenStreetMap Improve this map" at bounding box center [328, 183] width 657 height 321
drag, startPoint x: 377, startPoint y: 263, endPoint x: 453, endPoint y: 161, distance: 127.5
click at [453, 161] on div "© Mapbox © OpenStreetMap Improve this map" at bounding box center [328, 183] width 657 height 321
drag, startPoint x: 435, startPoint y: 218, endPoint x: 429, endPoint y: 318, distance: 100.8
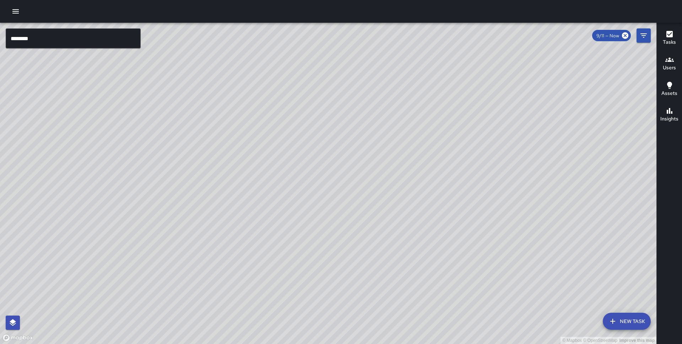
click at [429, 318] on div "© Mapbox © OpenStreetMap Improve this map" at bounding box center [328, 183] width 657 height 321
drag, startPoint x: 106, startPoint y: 206, endPoint x: 82, endPoint y: 134, distance: 75.8
click at [82, 134] on div "© Mapbox © OpenStreetMap Improve this map" at bounding box center [328, 183] width 657 height 321
drag, startPoint x: 109, startPoint y: 212, endPoint x: 96, endPoint y: 158, distance: 56.0
click at [96, 158] on div "© Mapbox © OpenStreetMap Improve this map" at bounding box center [328, 183] width 657 height 321
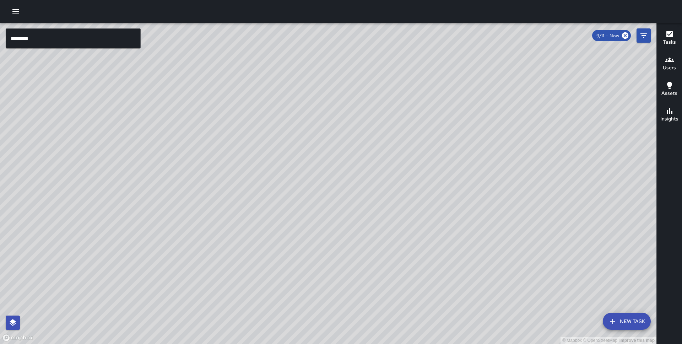
click at [15, 10] on icon "button" at bounding box center [15, 11] width 6 height 4
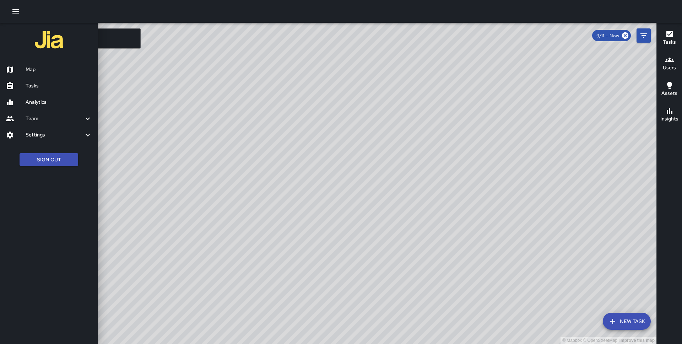
click at [43, 134] on h6 "Settings" at bounding box center [55, 135] width 58 height 8
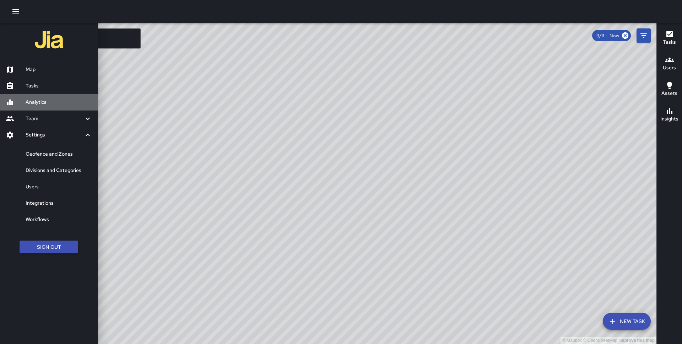
click at [42, 104] on h6 "Analytics" at bounding box center [59, 102] width 66 height 8
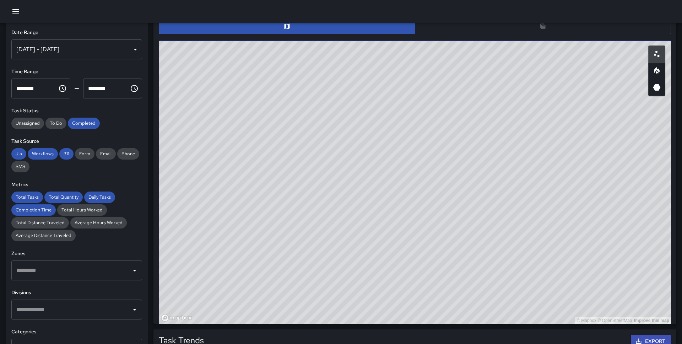
scroll to position [369, 0]
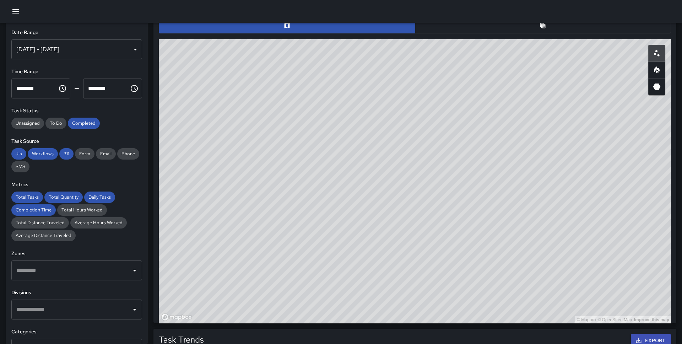
click at [12, 15] on icon "button" at bounding box center [15, 11] width 9 height 9
